Goal: Find specific page/section: Find specific page/section

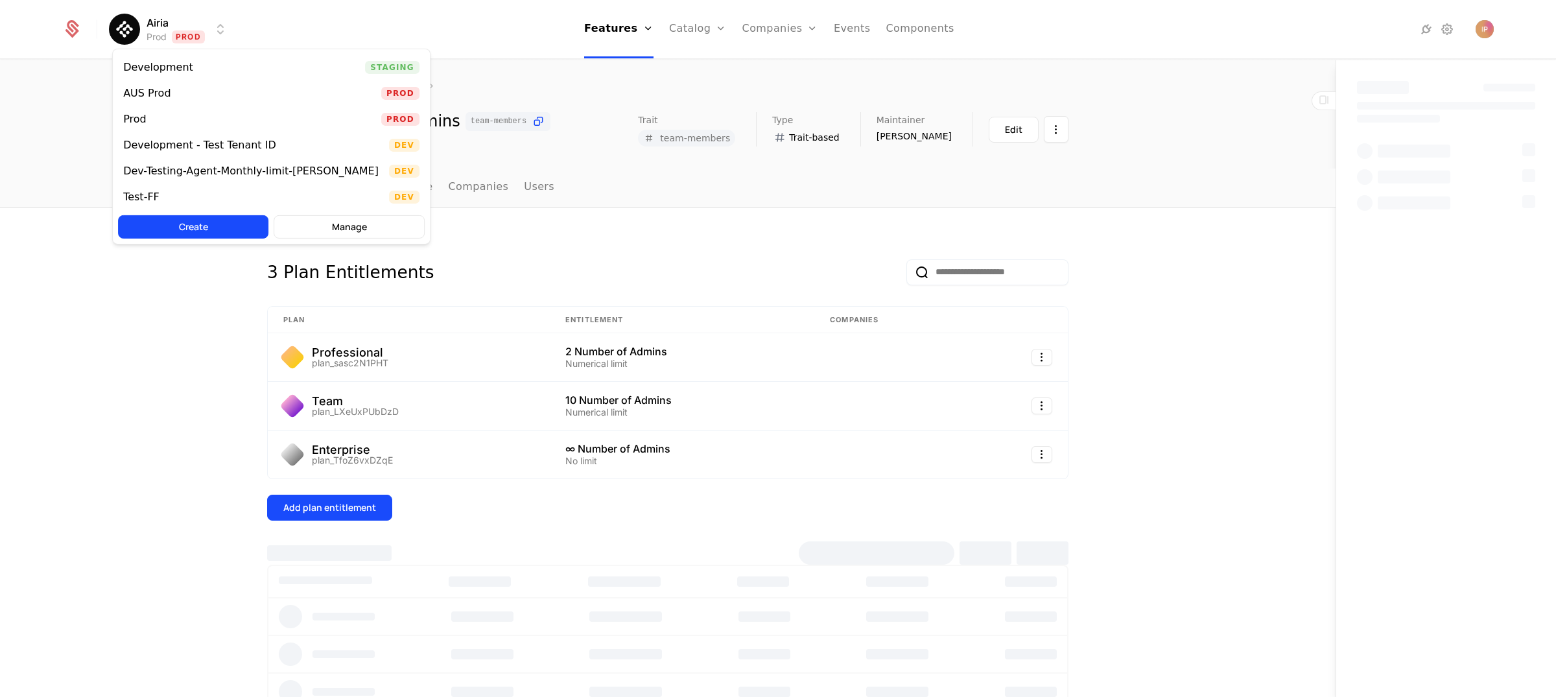
click at [201, 30] on html "Airia Prod Prod Features Features Flags Catalog Plans Add Ons Credits Configura…" at bounding box center [778, 348] width 1556 height 697
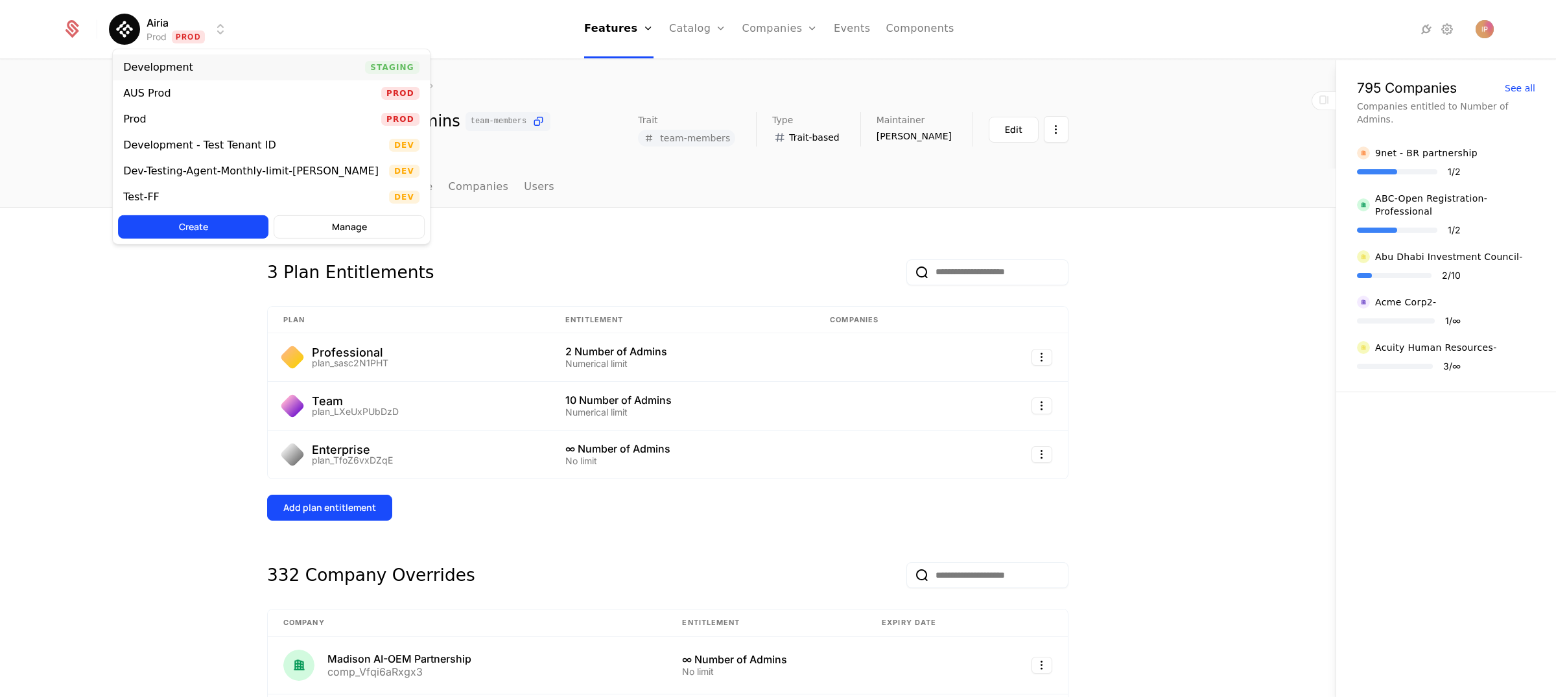
click at [191, 69] on div "Development" at bounding box center [163, 67] width 80 height 13
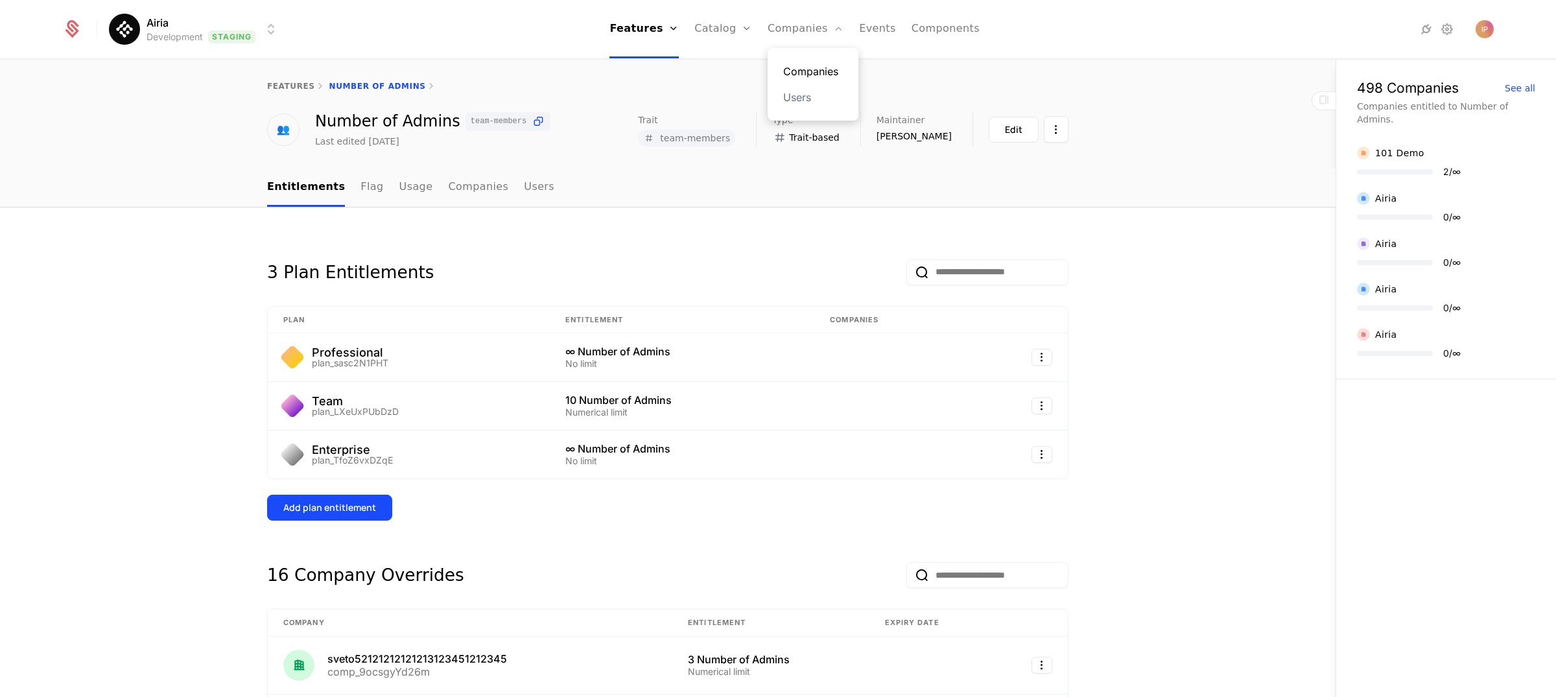
click at [809, 67] on link "Companies" at bounding box center [813, 72] width 60 height 16
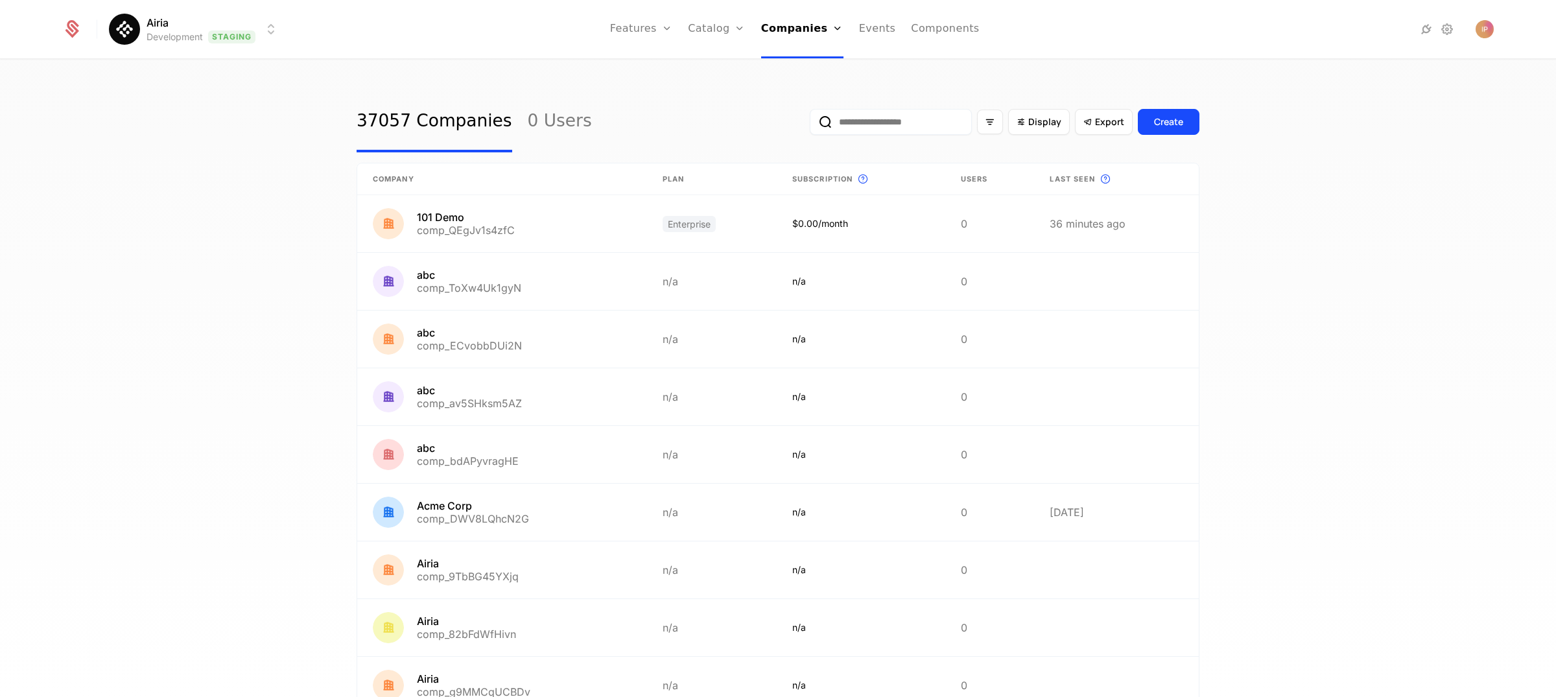
click at [890, 120] on input "email" at bounding box center [891, 122] width 162 height 26
type input "****"
click at [810, 124] on button "submit" at bounding box center [810, 124] width 0 height 0
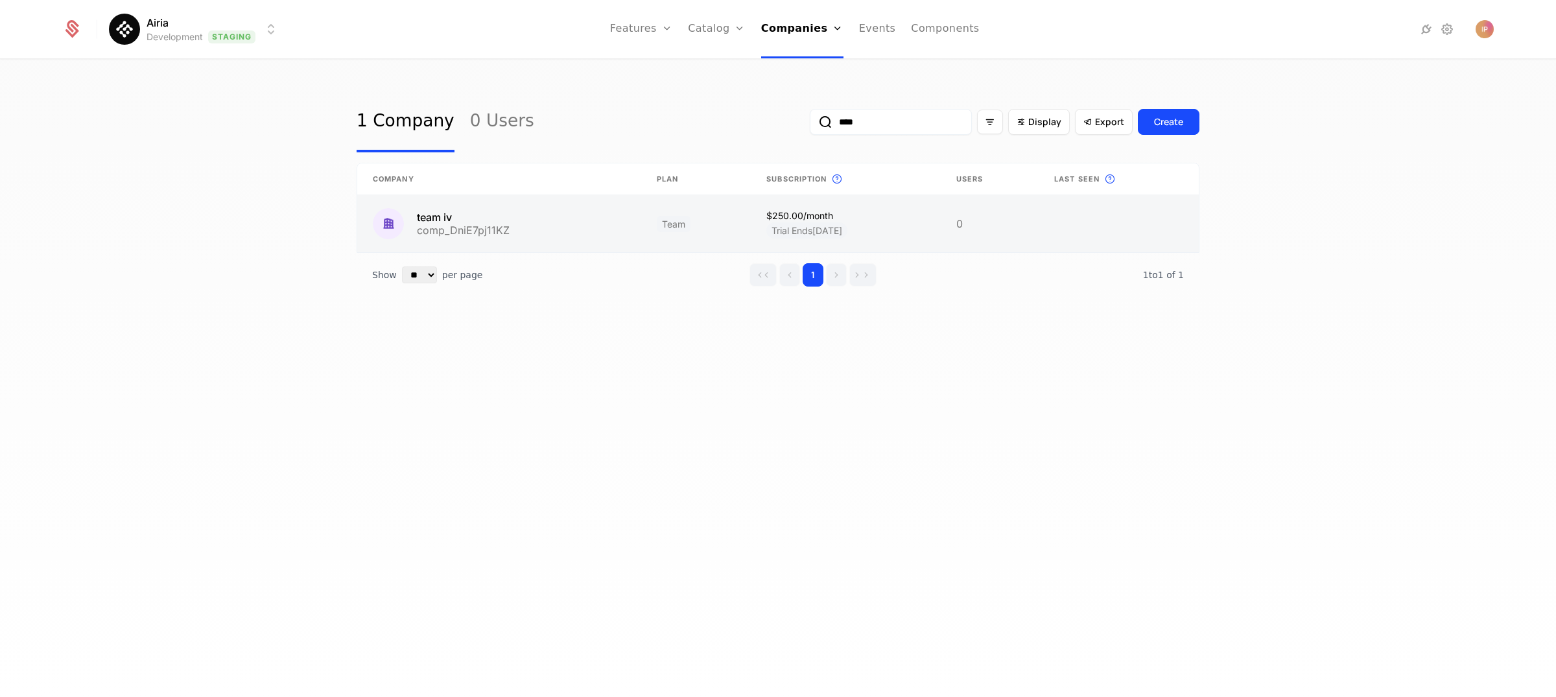
click at [568, 228] on link at bounding box center [499, 223] width 284 height 57
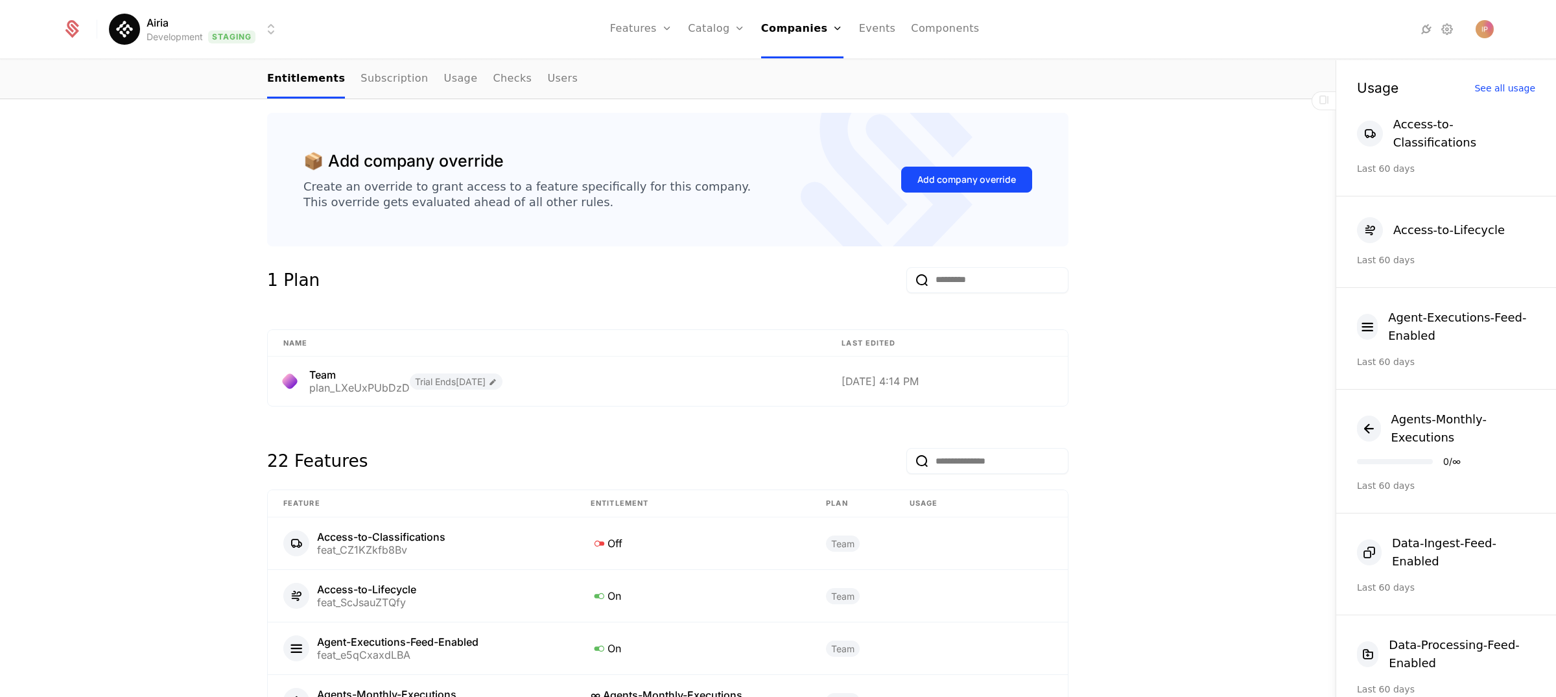
scroll to position [747, 0]
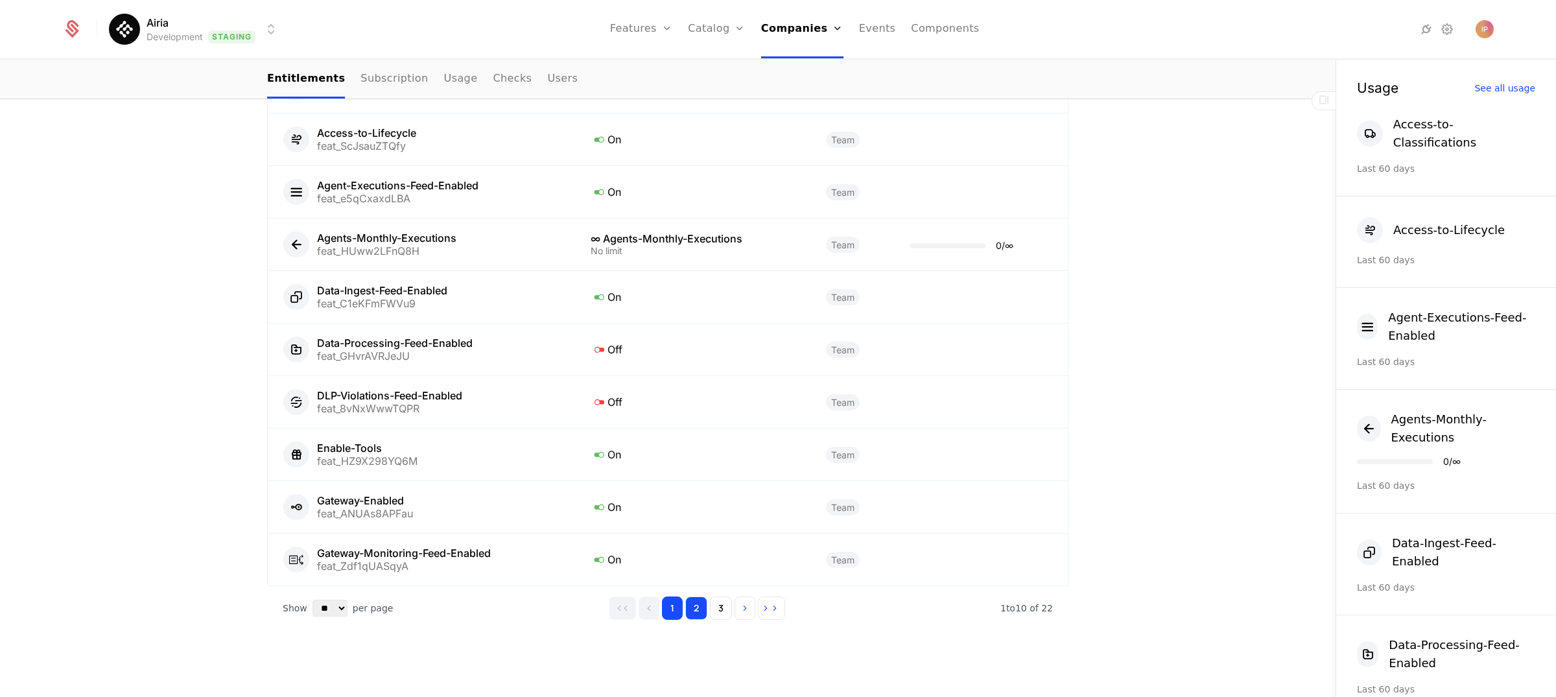
click at [694, 605] on button "2" at bounding box center [696, 608] width 22 height 23
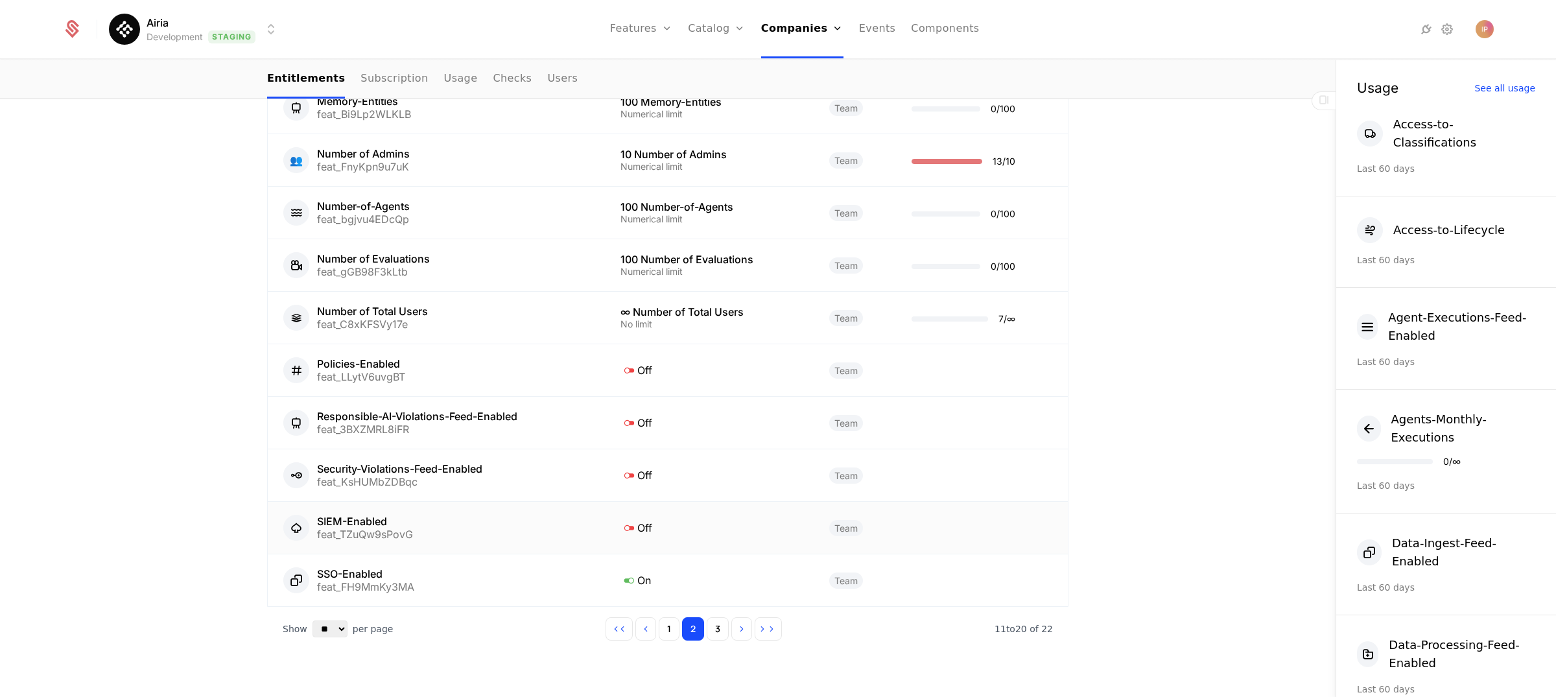
scroll to position [700, 0]
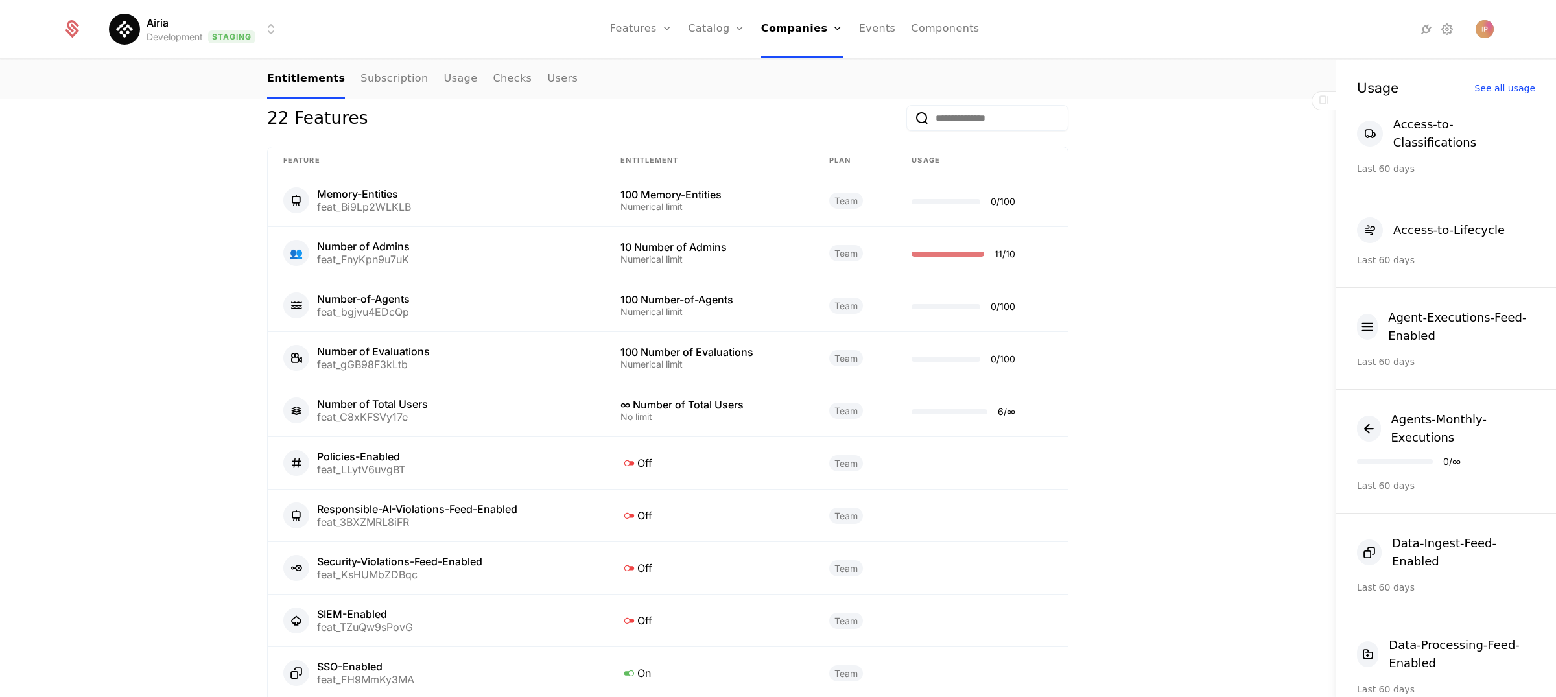
scroll to position [637, 0]
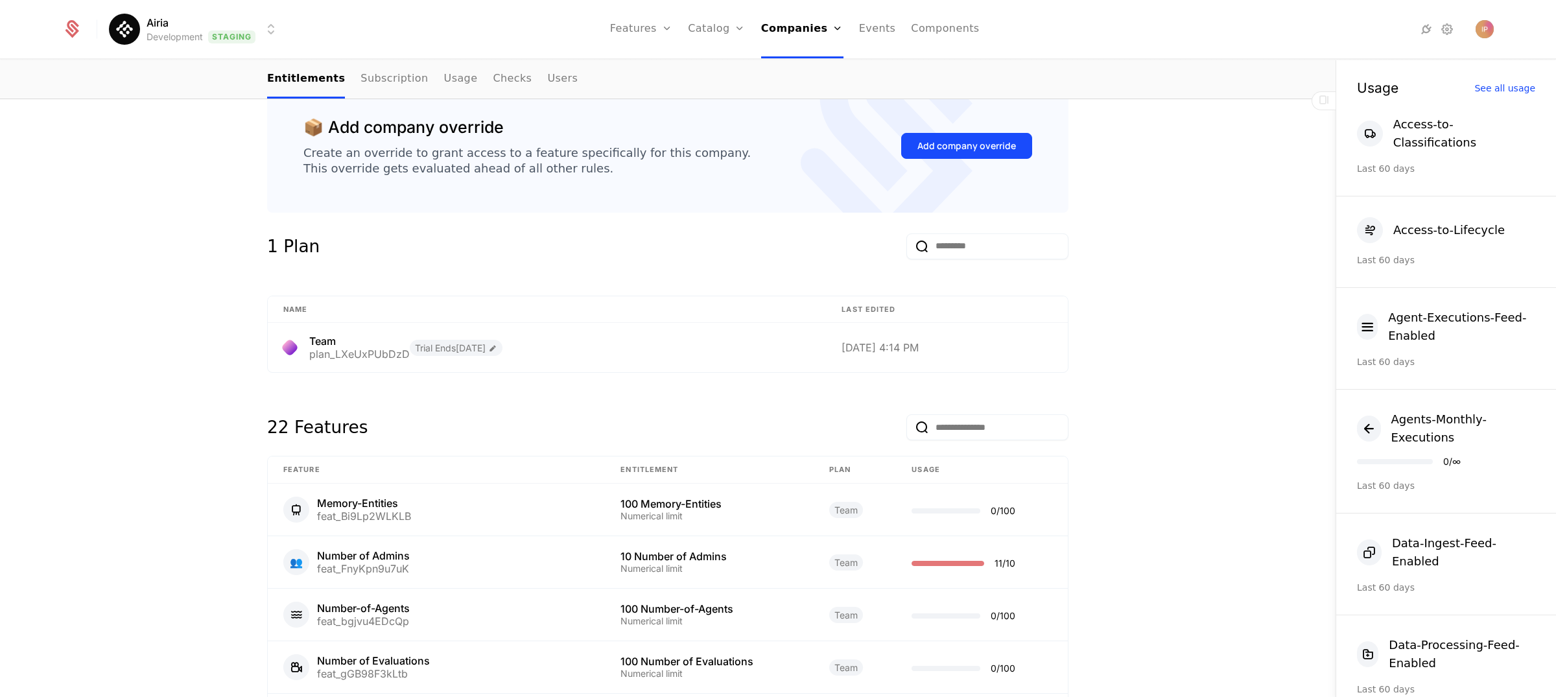
scroll to position [569, 0]
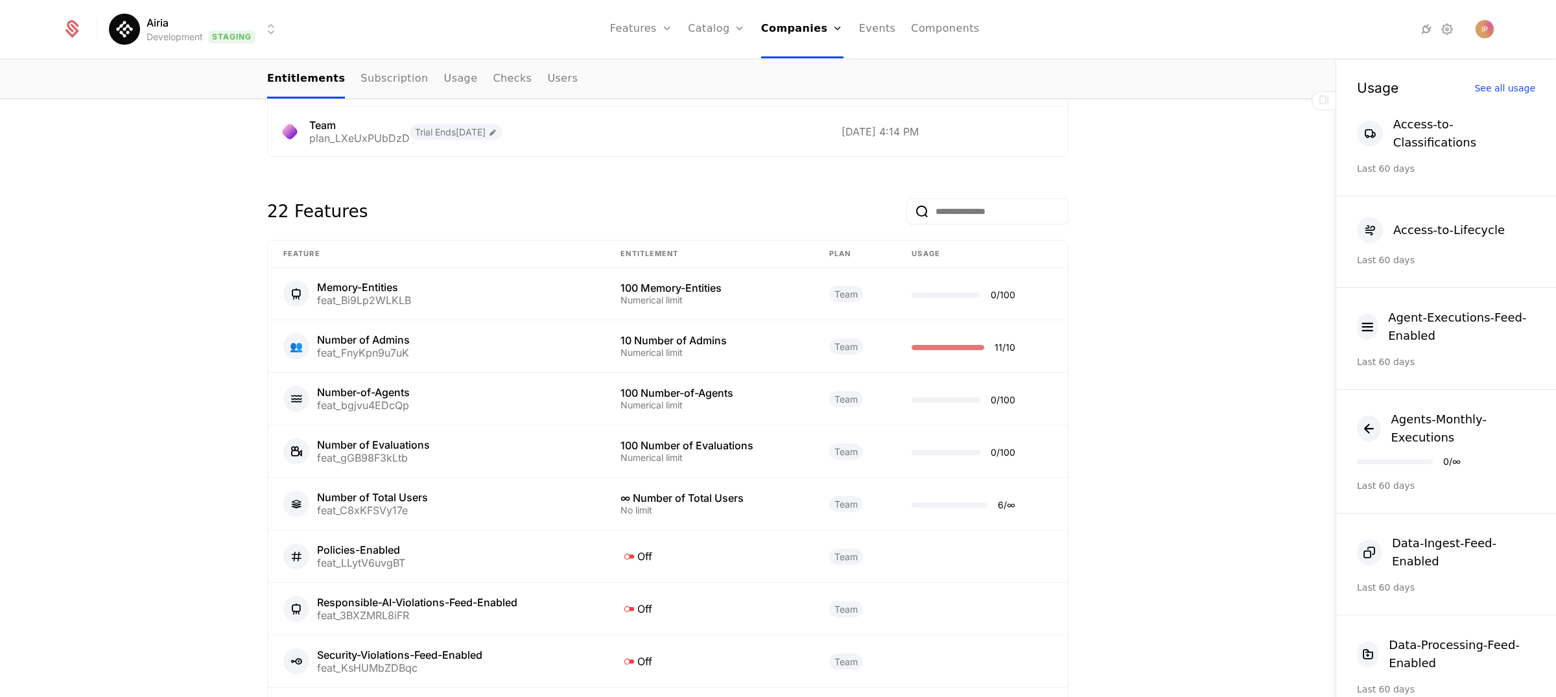
scroll to position [541, 0]
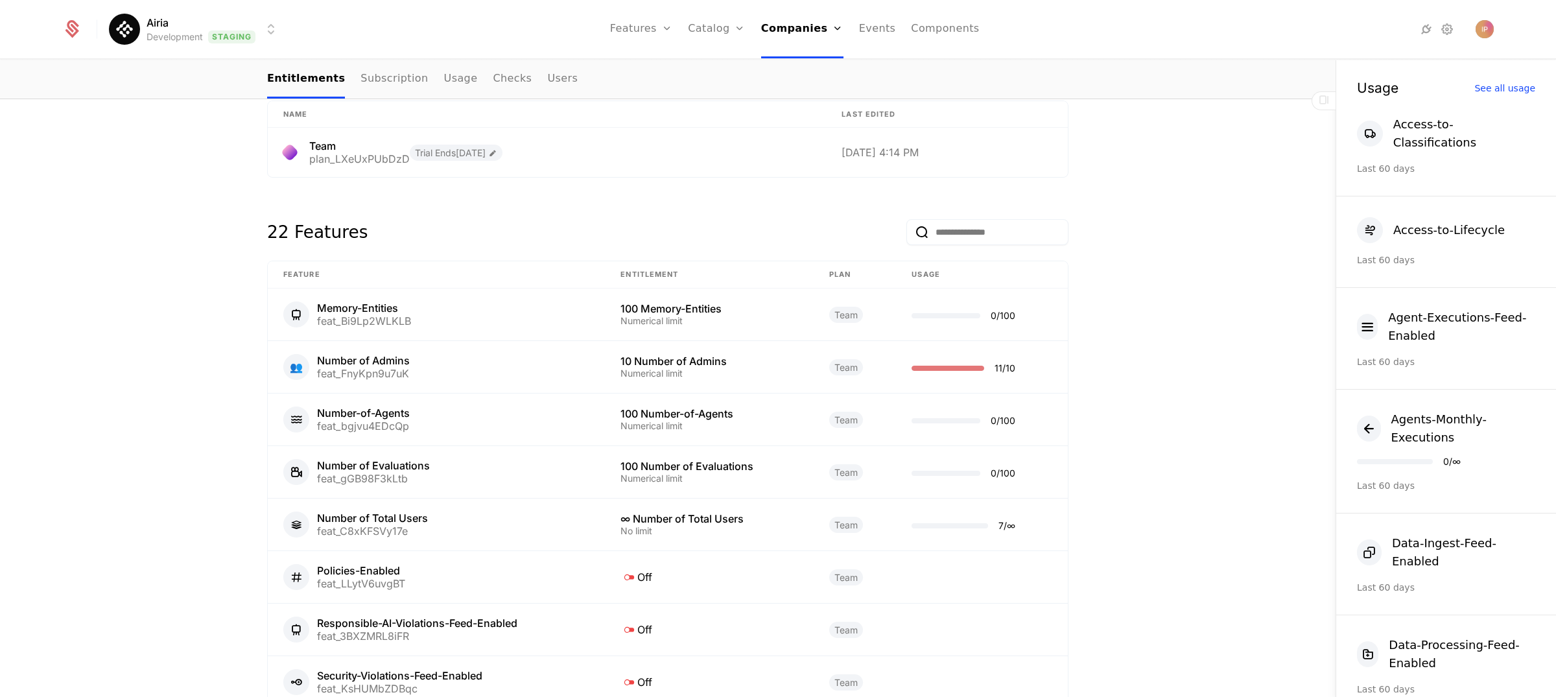
scroll to position [603, 0]
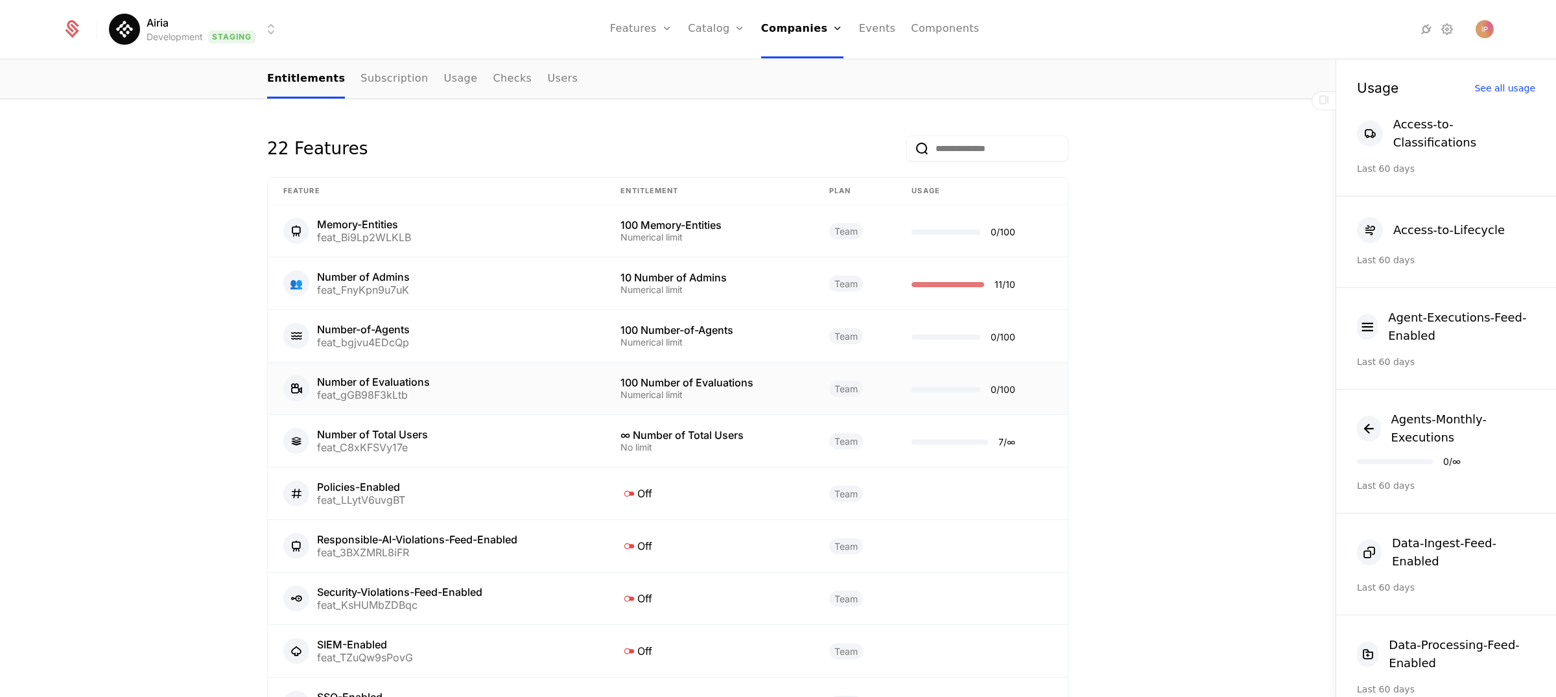
click at [385, 379] on div "Number of Evaluations" at bounding box center [373, 382] width 113 height 10
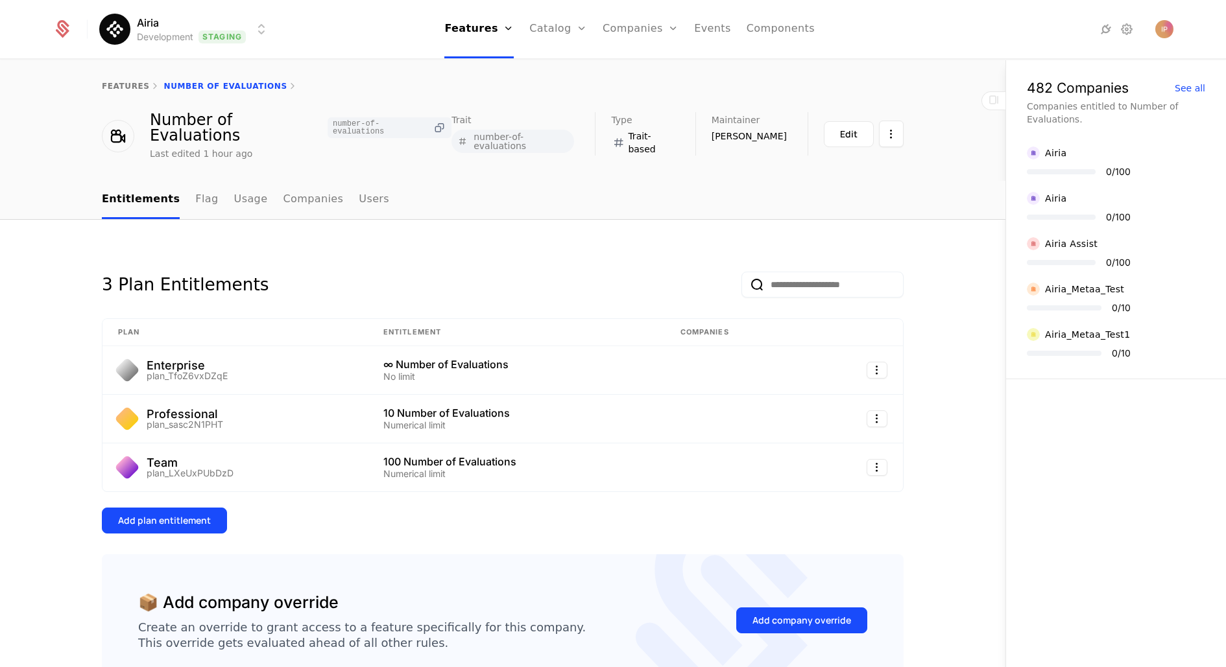
click at [432, 121] on icon at bounding box center [439, 128] width 14 height 14
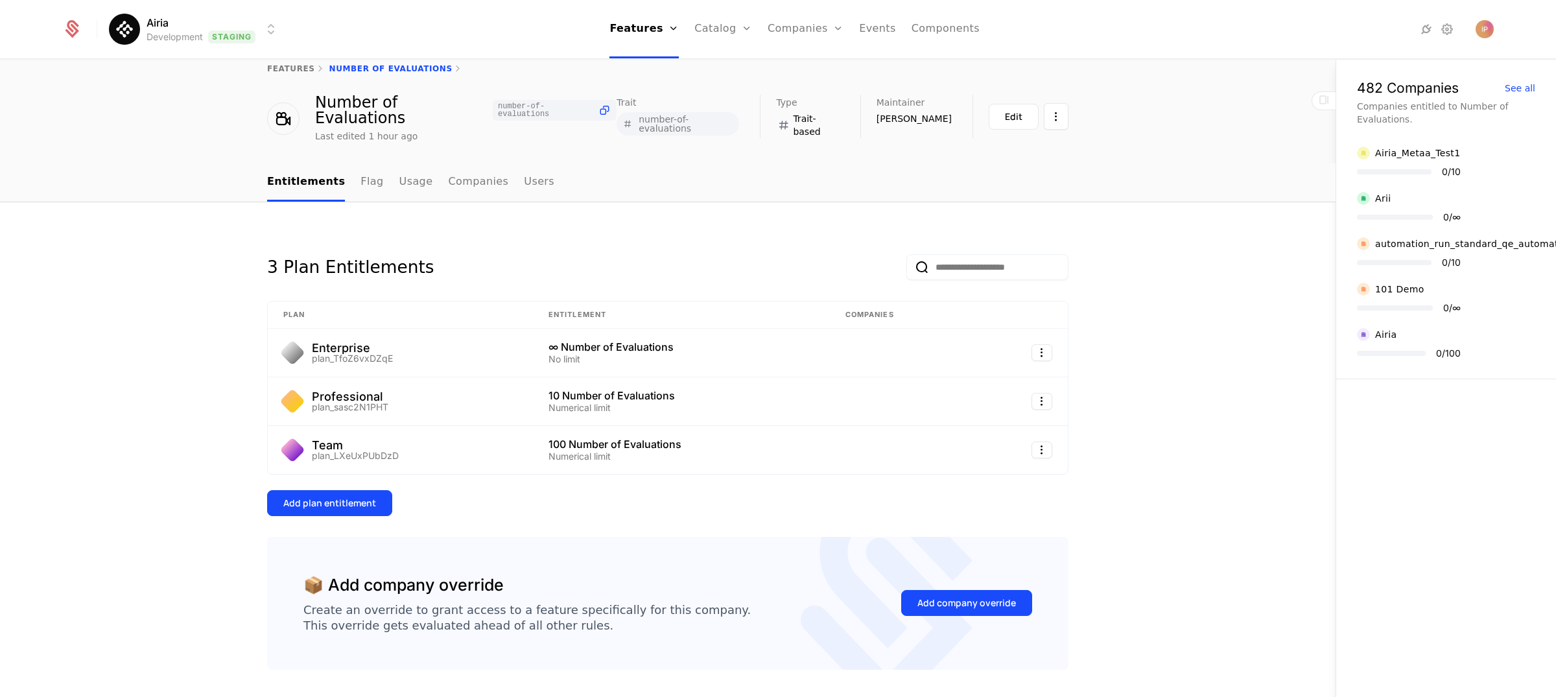
scroll to position [47, 0]
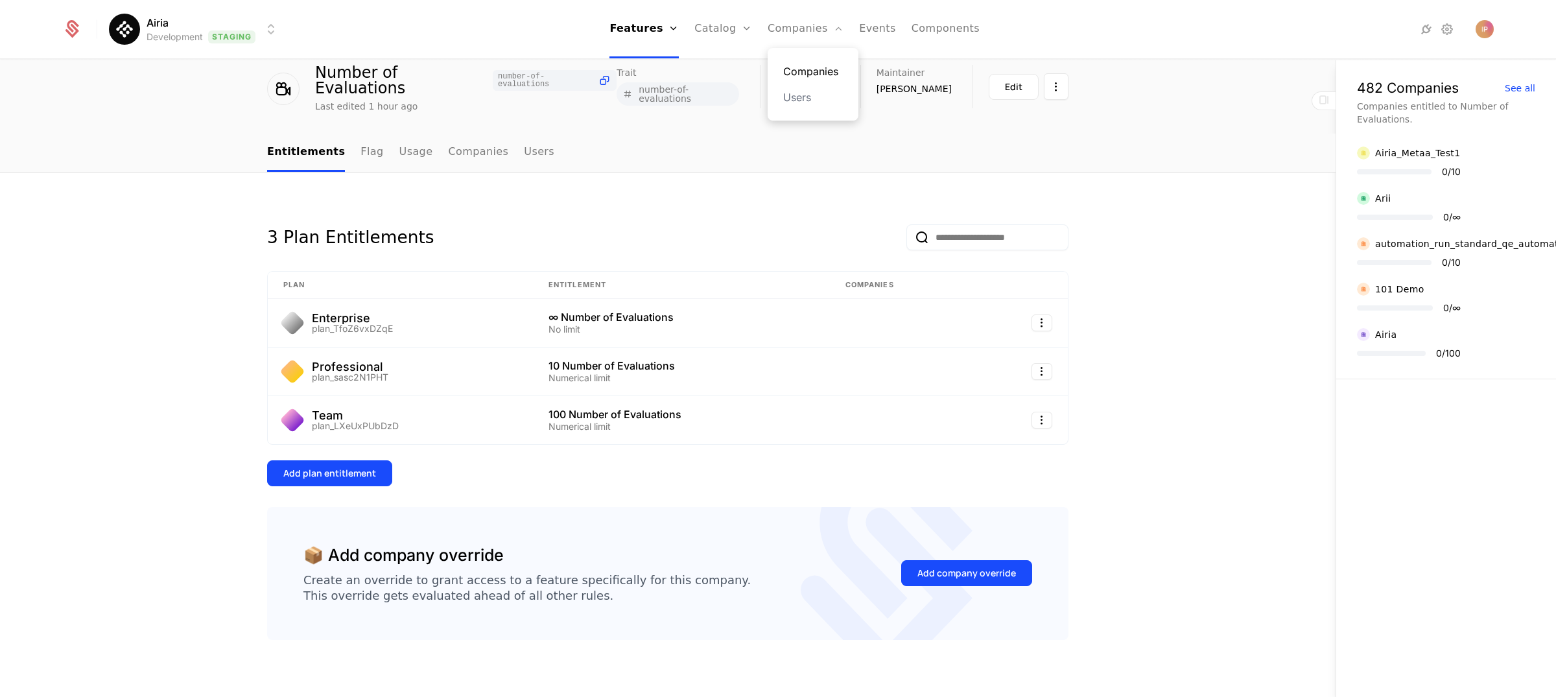
click at [811, 67] on link "Companies" at bounding box center [813, 72] width 60 height 16
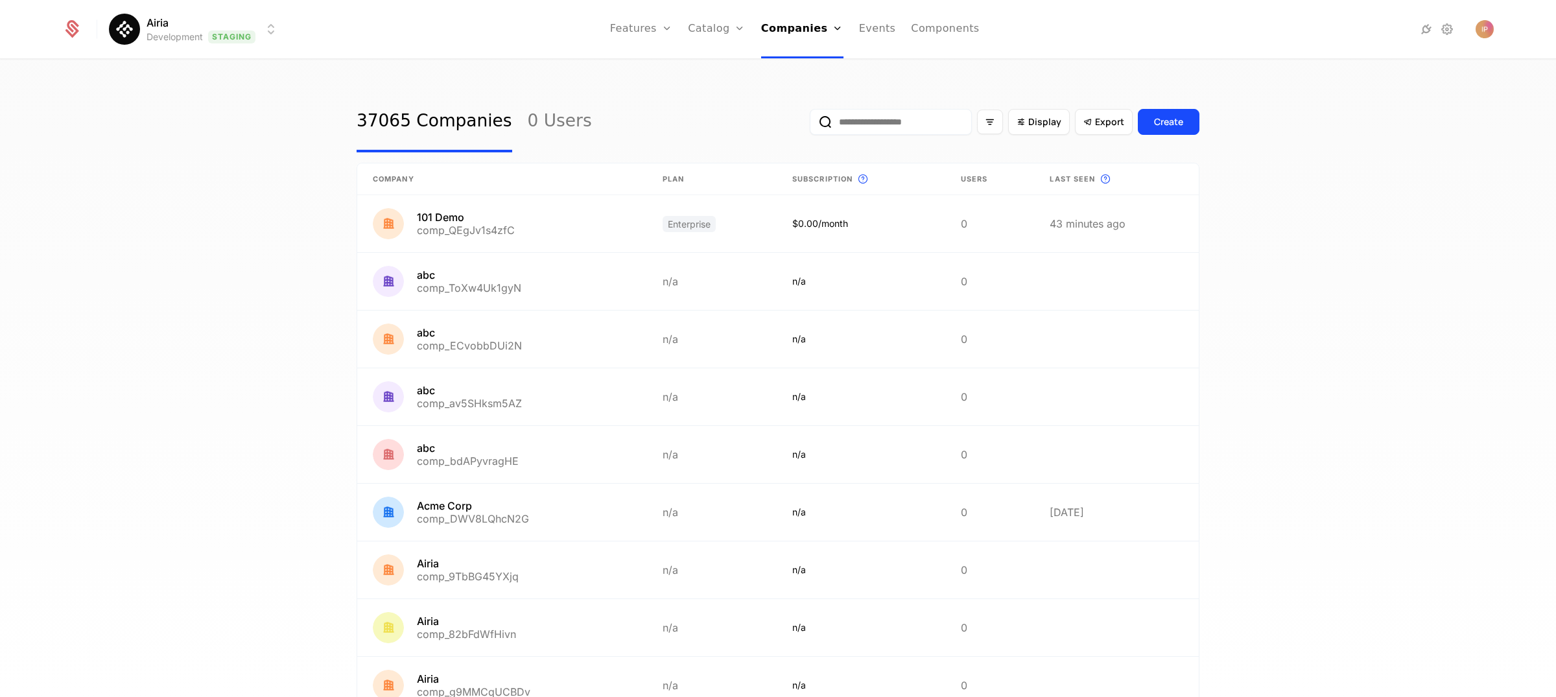
click at [870, 121] on input "email" at bounding box center [891, 122] width 162 height 26
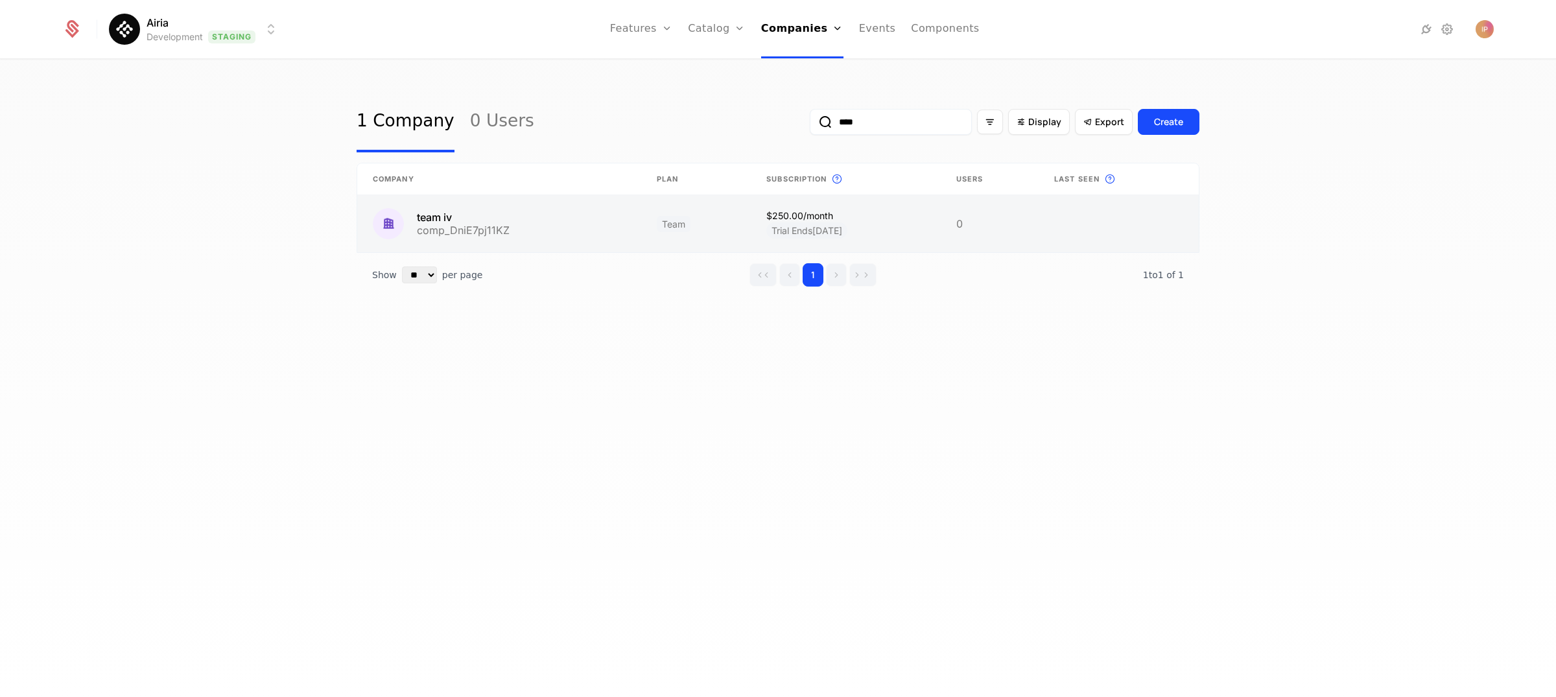
type input "****"
click at [532, 230] on link at bounding box center [499, 223] width 284 height 57
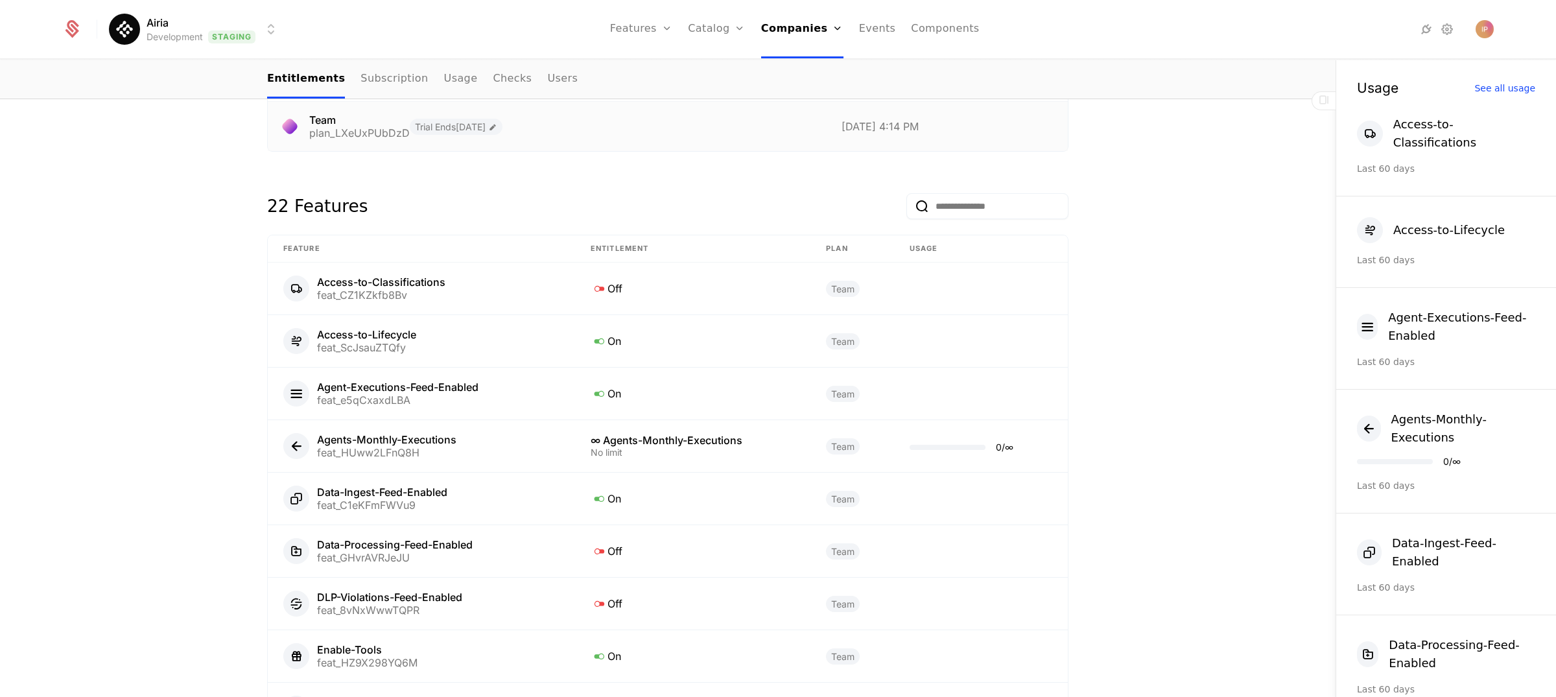
scroll to position [402, 0]
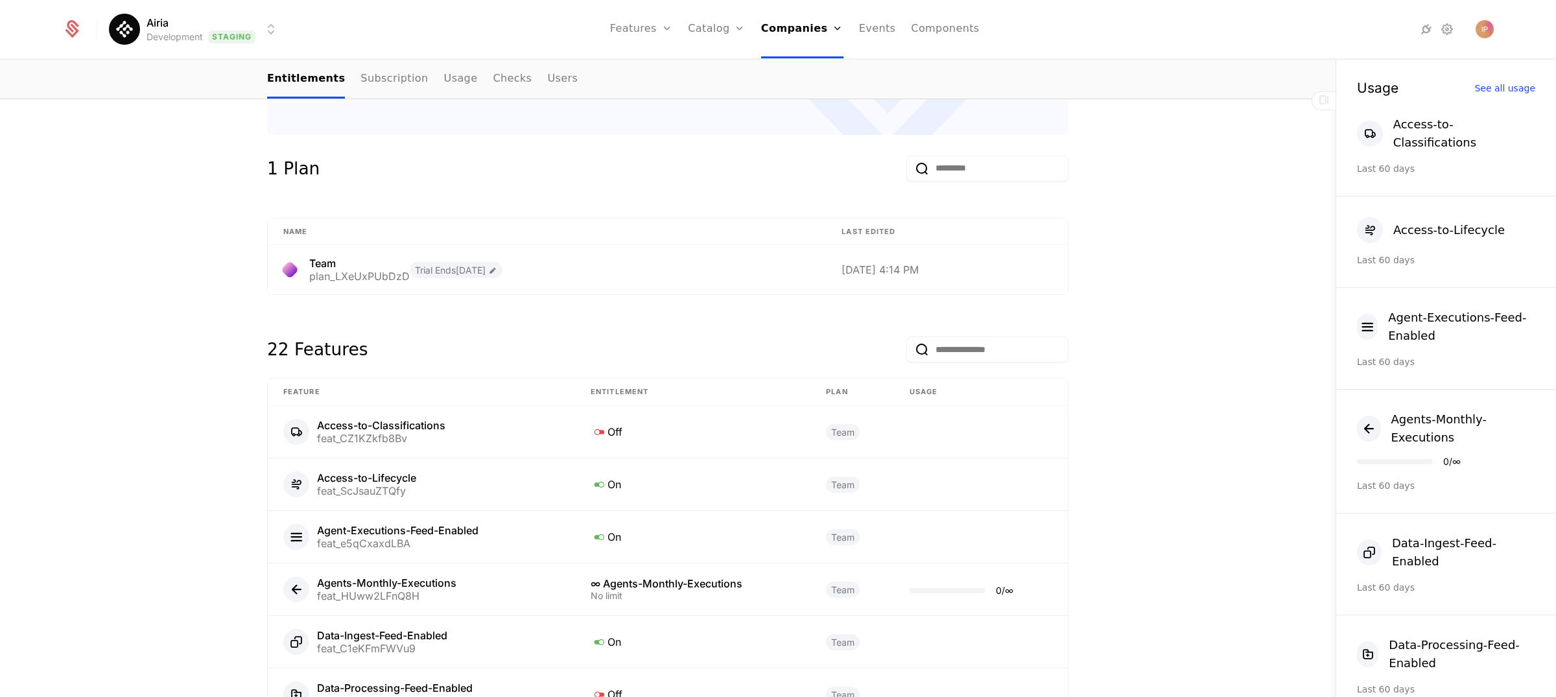
click at [954, 358] on input "email" at bounding box center [987, 350] width 162 height 26
type input "***"
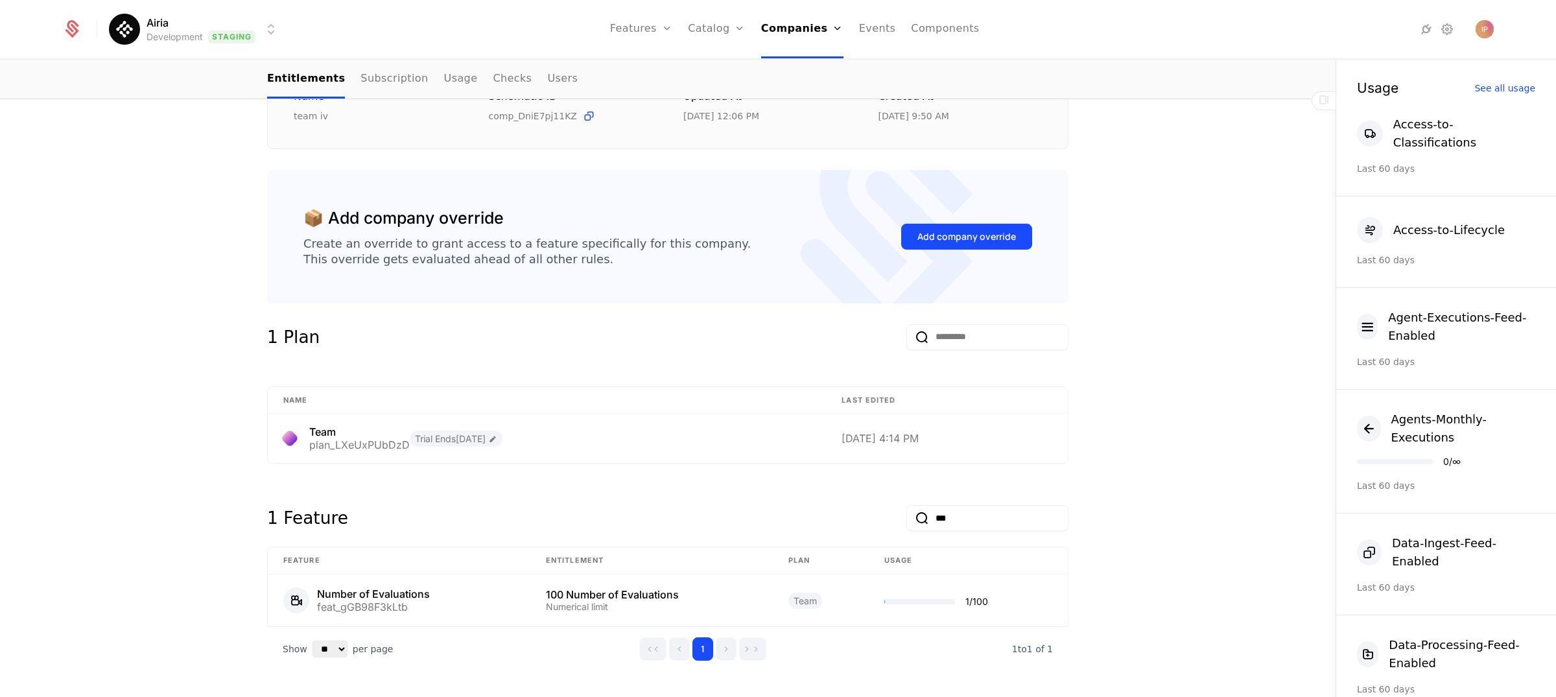
scroll to position [276, 0]
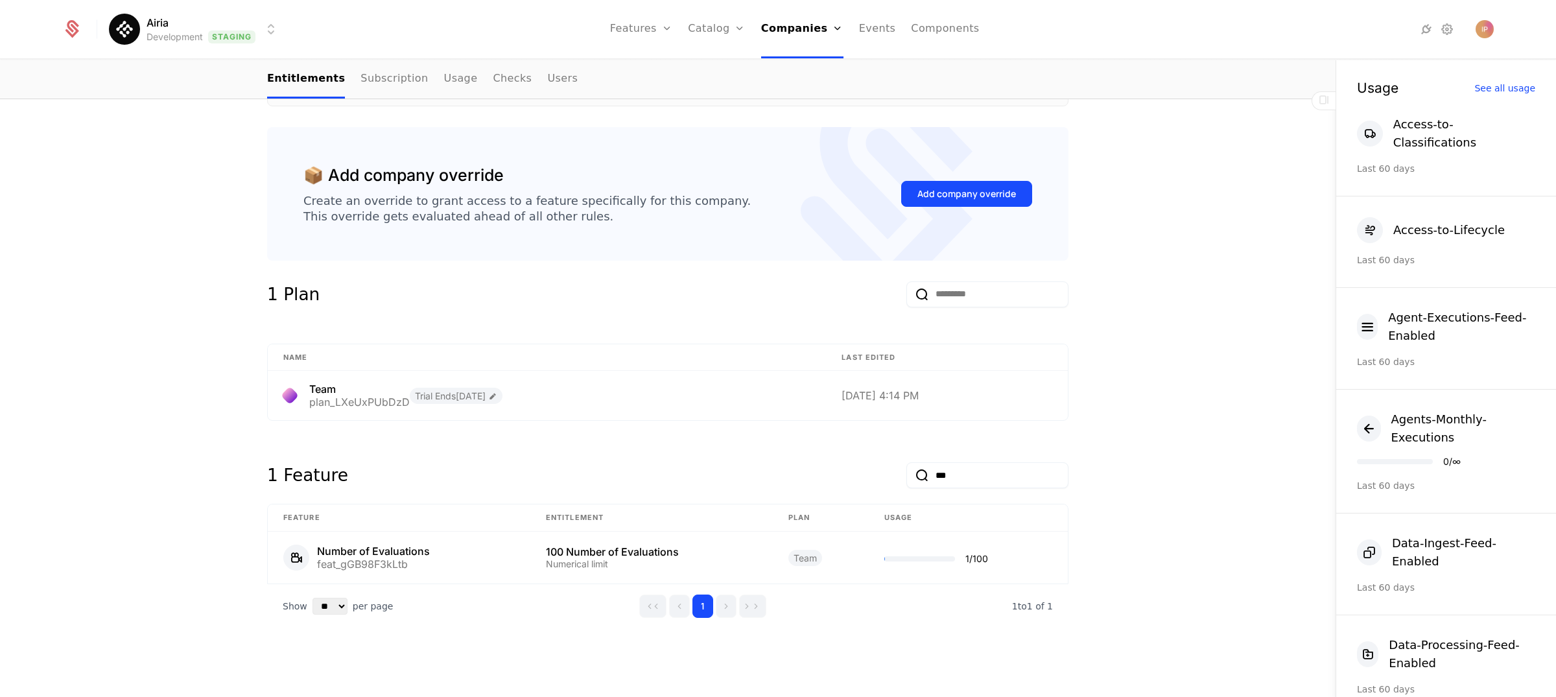
drag, startPoint x: 962, startPoint y: 475, endPoint x: 888, endPoint y: 472, distance: 74.0
click at [886, 472] on div "1 Feature ***" at bounding box center [667, 473] width 801 height 62
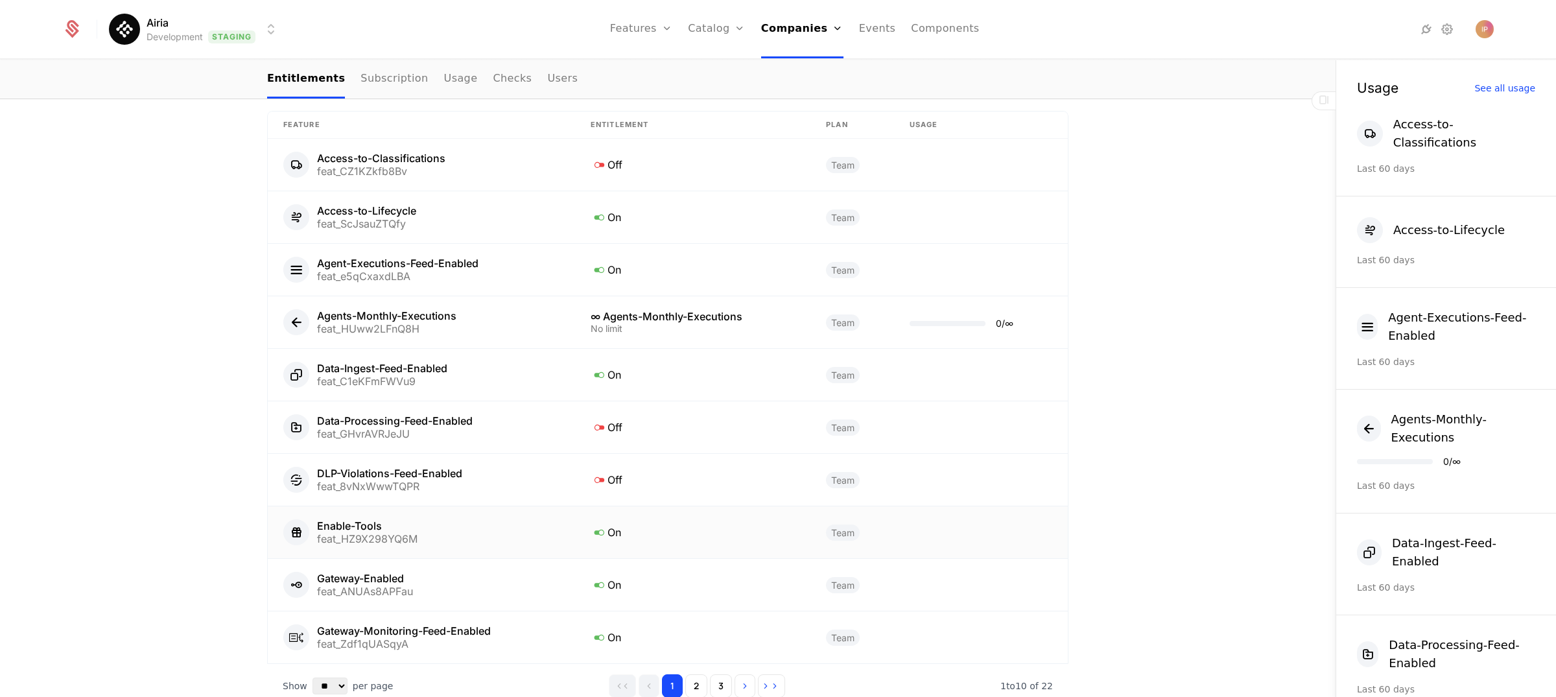
scroll to position [747, 0]
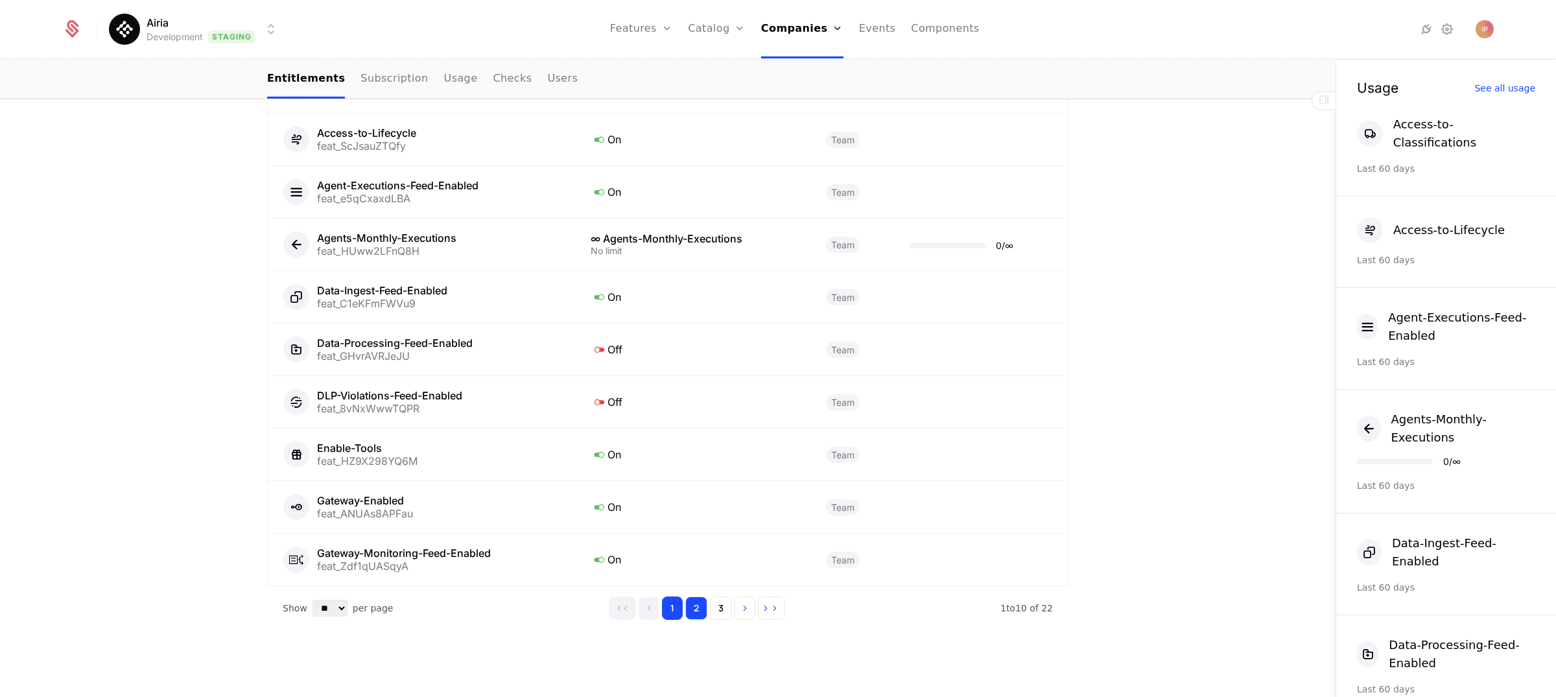
click at [691, 601] on button "2" at bounding box center [696, 608] width 22 height 23
